Goal: Information Seeking & Learning: Learn about a topic

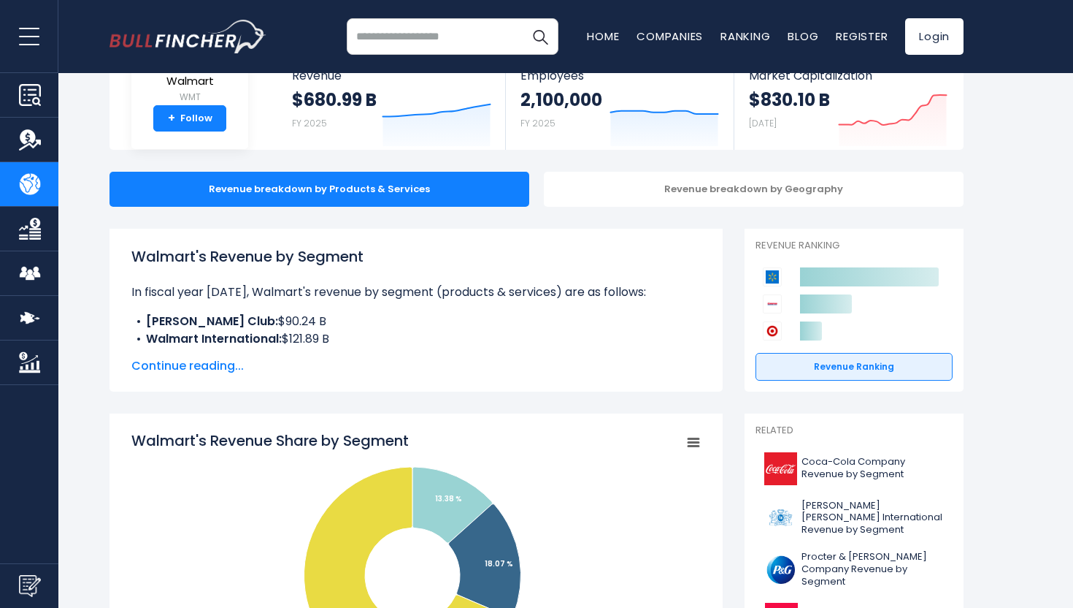
scroll to position [101, 0]
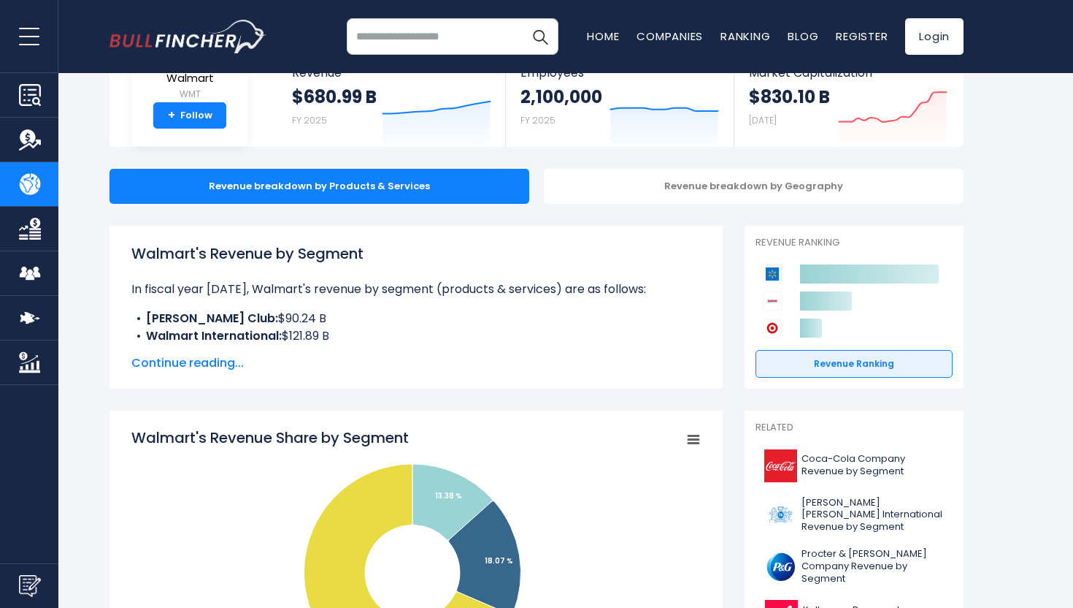
click at [214, 362] on span "Continue reading..." at bounding box center [416, 363] width 570 height 18
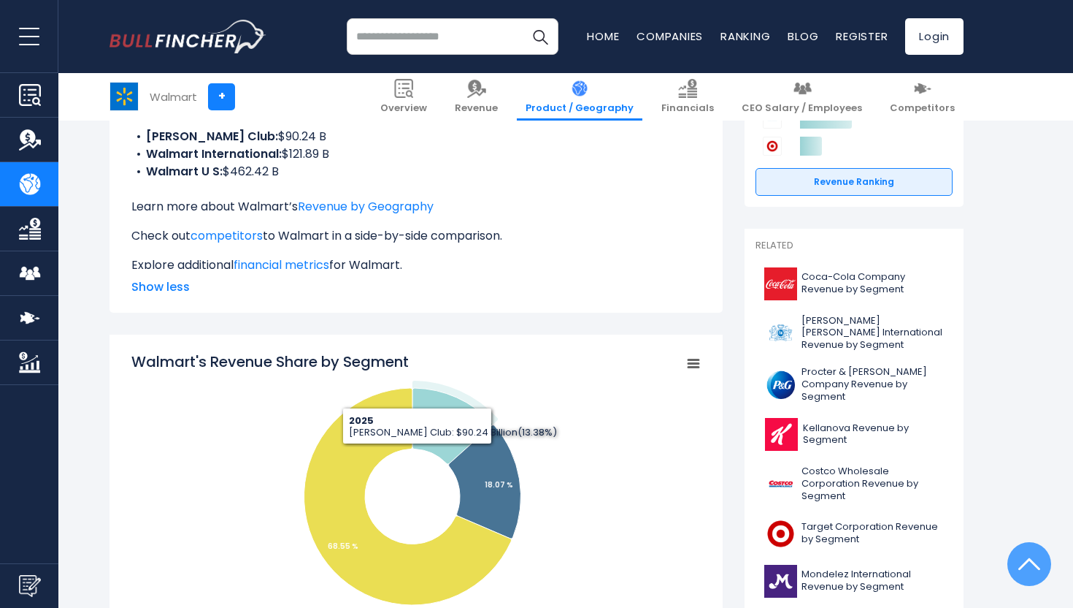
scroll to position [484, 0]
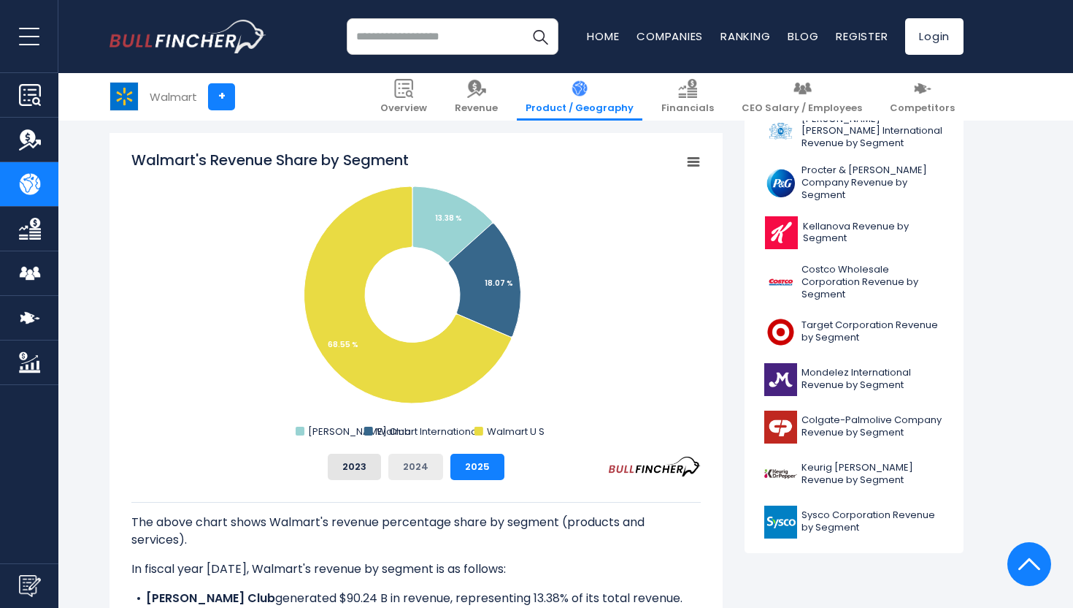
click at [410, 466] on button "2024" at bounding box center [415, 466] width 55 height 26
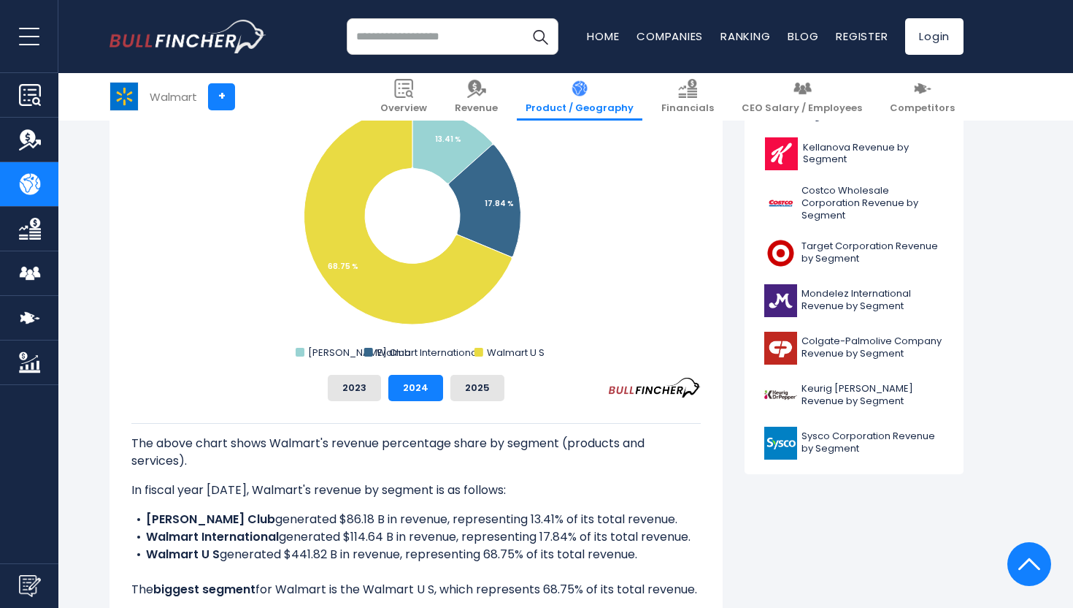
scroll to position [564, 0]
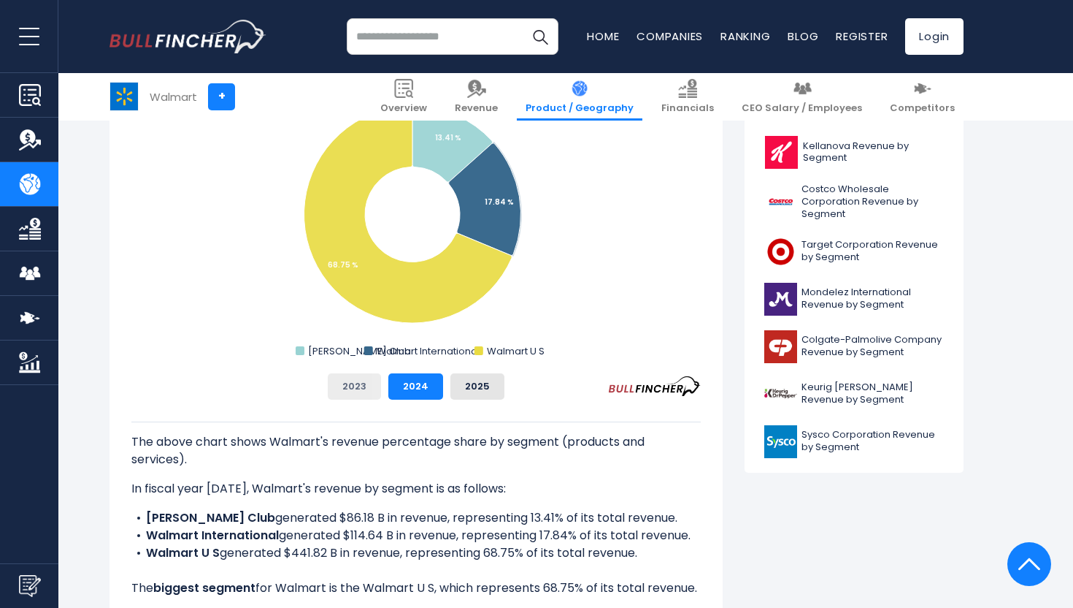
click at [365, 380] on button "2023" at bounding box center [354, 386] width 53 height 26
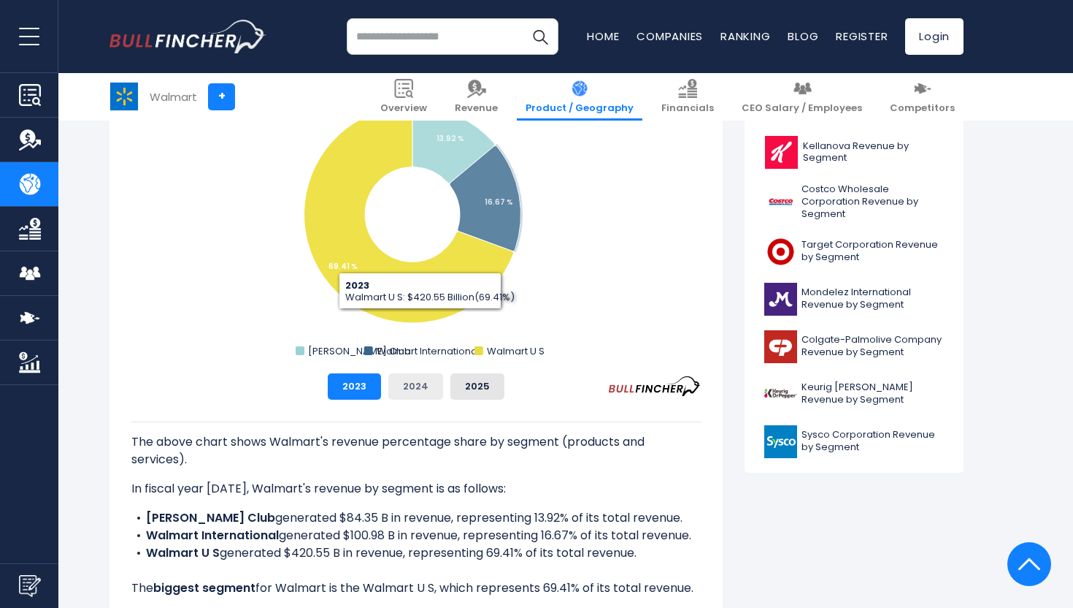
click at [420, 394] on button "2024" at bounding box center [415, 386] width 55 height 26
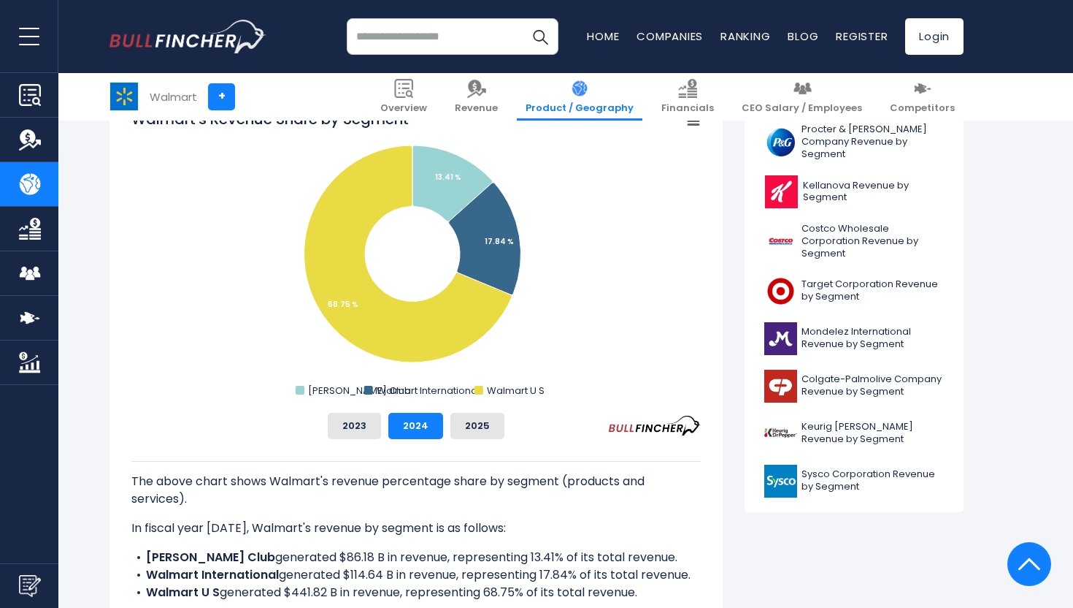
scroll to position [524, 0]
click at [363, 427] on button "2023" at bounding box center [354, 426] width 53 height 26
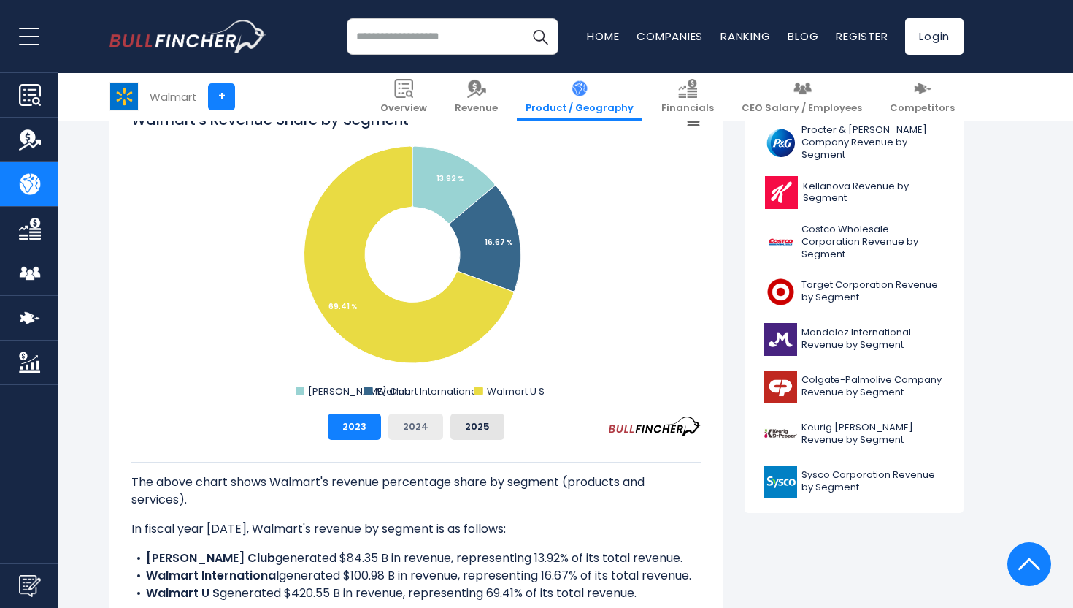
click at [418, 429] on button "2024" at bounding box center [415, 426] width 55 height 26
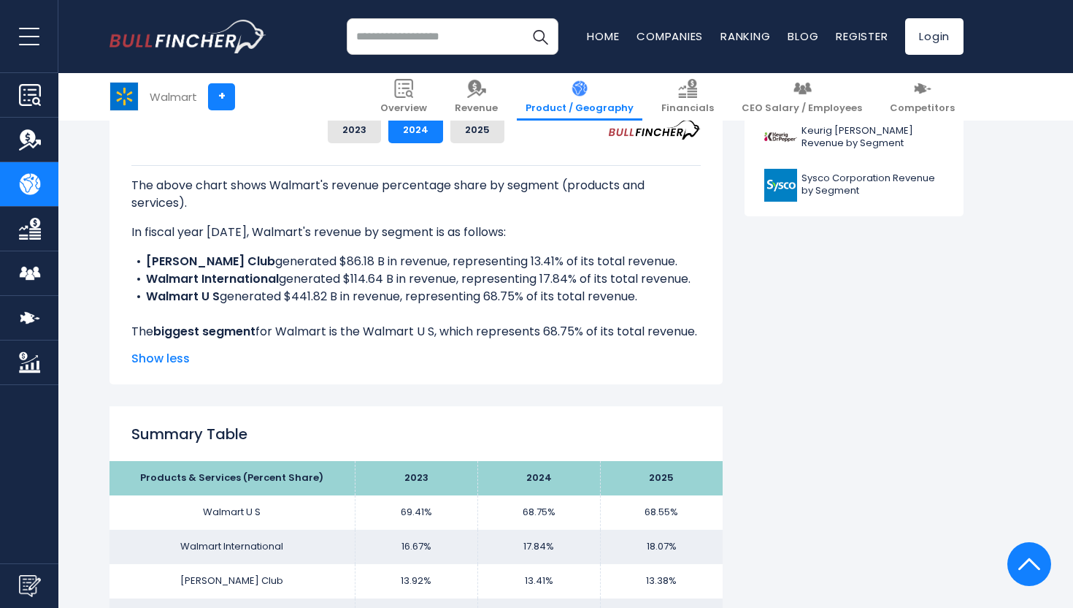
scroll to position [756, 0]
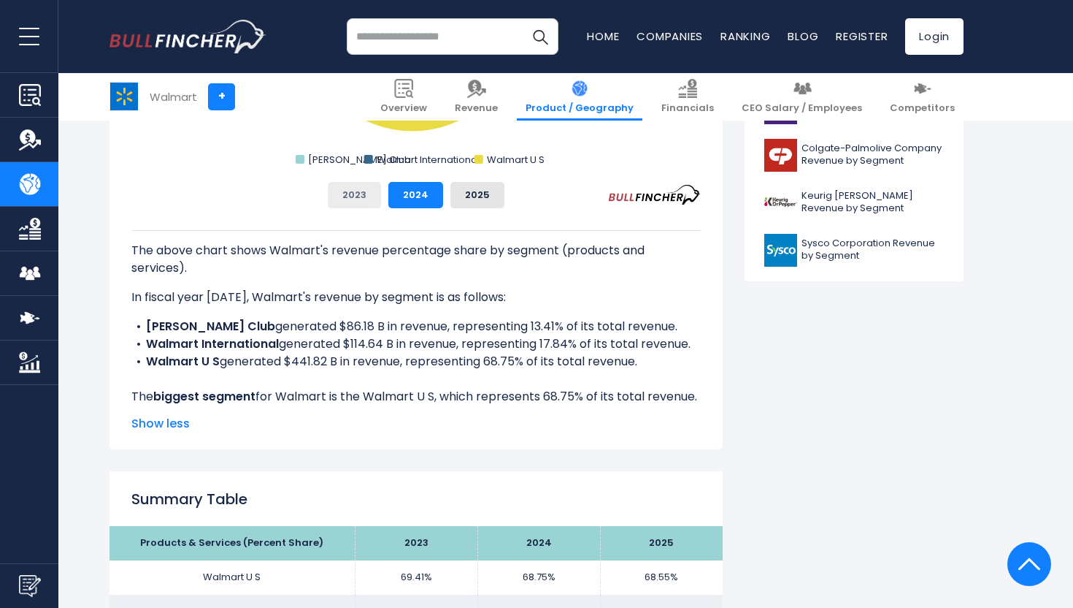
click at [356, 199] on button "2023" at bounding box center [354, 195] width 53 height 26
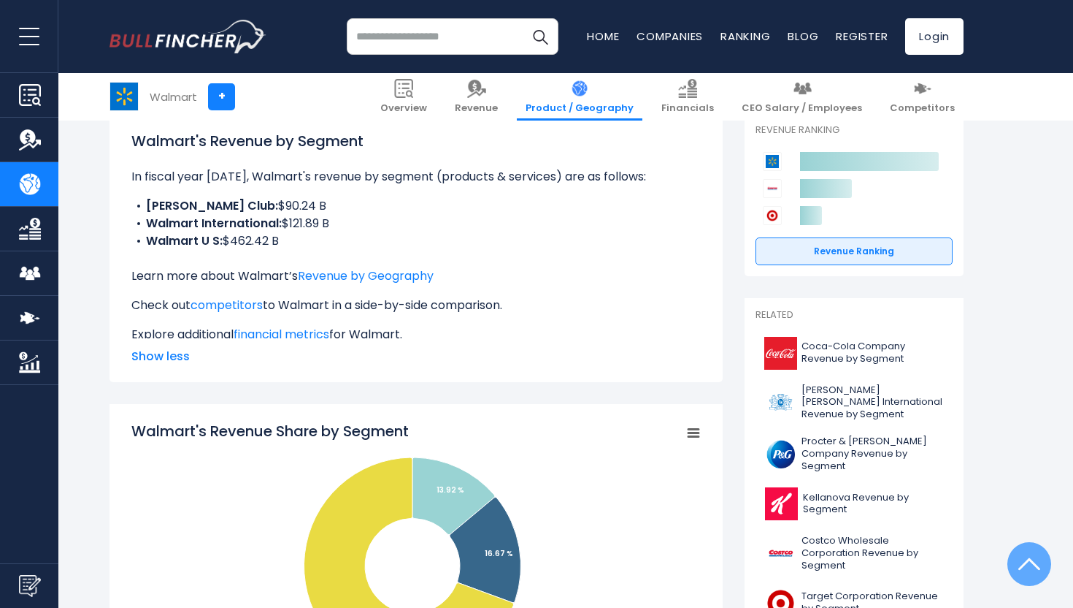
scroll to position [212, 0]
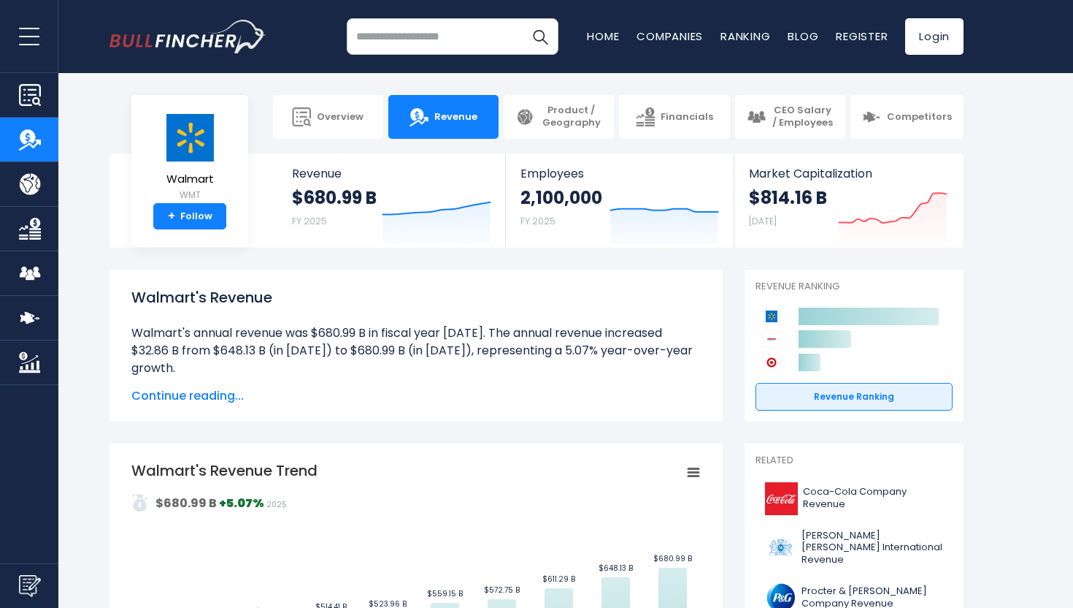
click at [195, 402] on span "Continue reading..." at bounding box center [416, 396] width 570 height 18
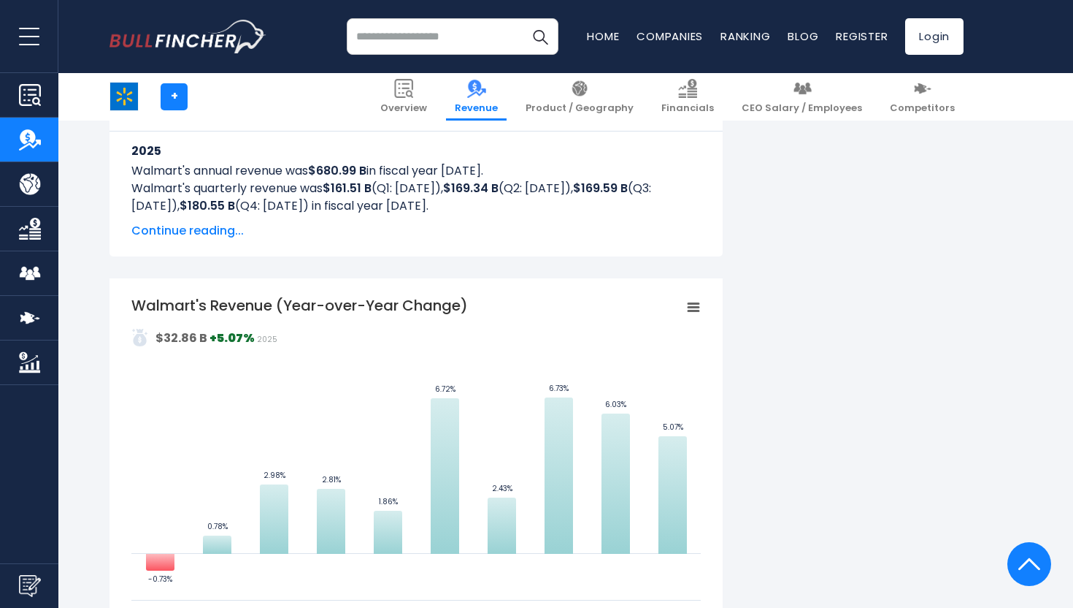
scroll to position [1103, 0]
